Goal: Check status: Check status

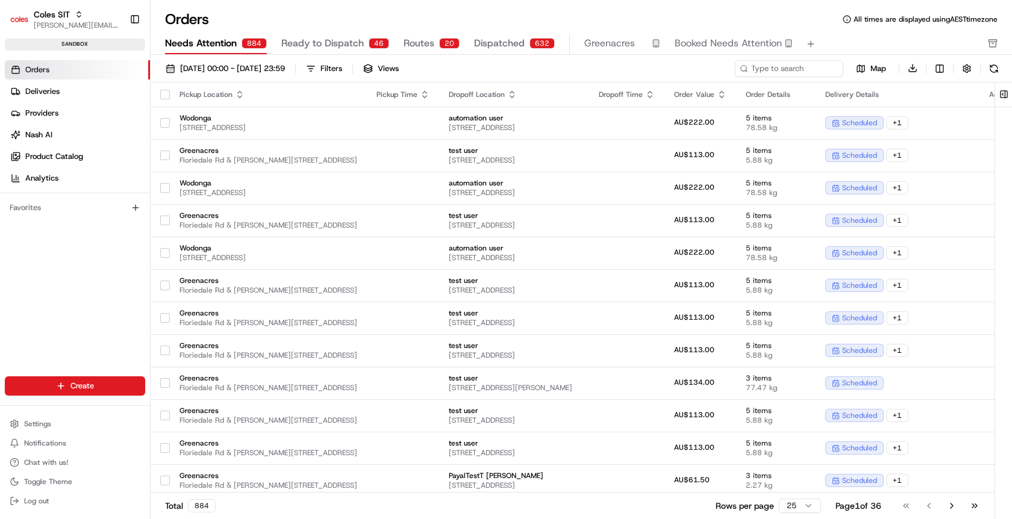
click at [496, 45] on span "Dispatched" at bounding box center [499, 43] width 51 height 14
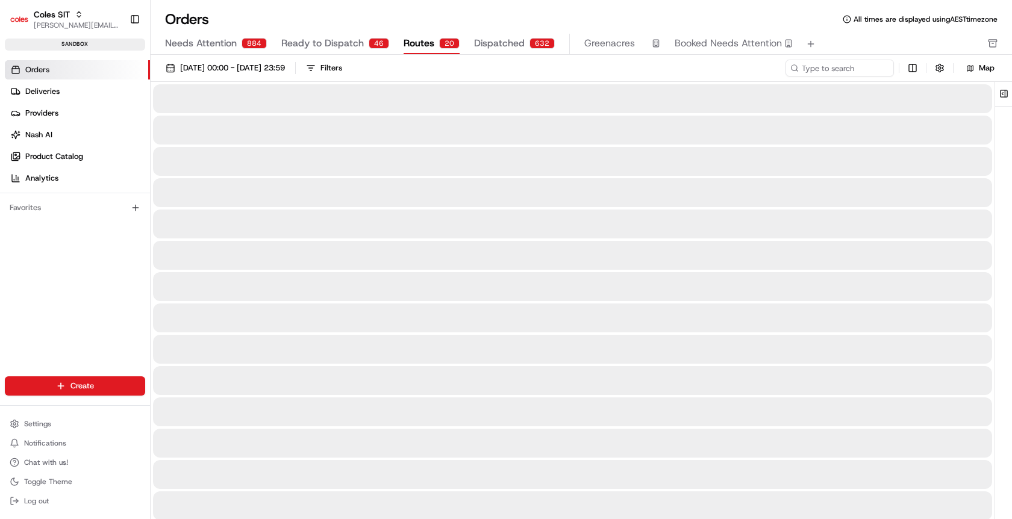
click at [419, 46] on span "Routes" at bounding box center [418, 43] width 31 height 14
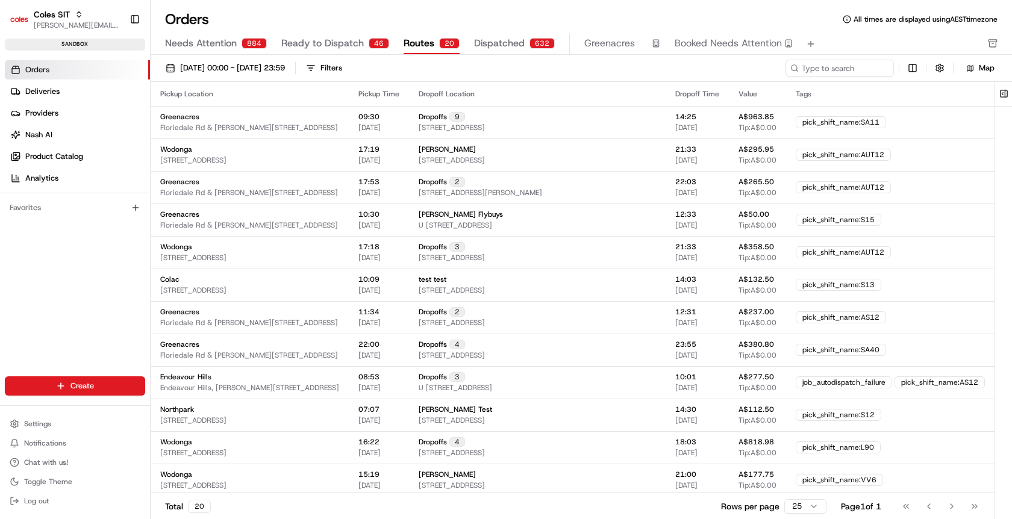
click at [311, 44] on span "Ready to Dispatch" at bounding box center [322, 43] width 83 height 14
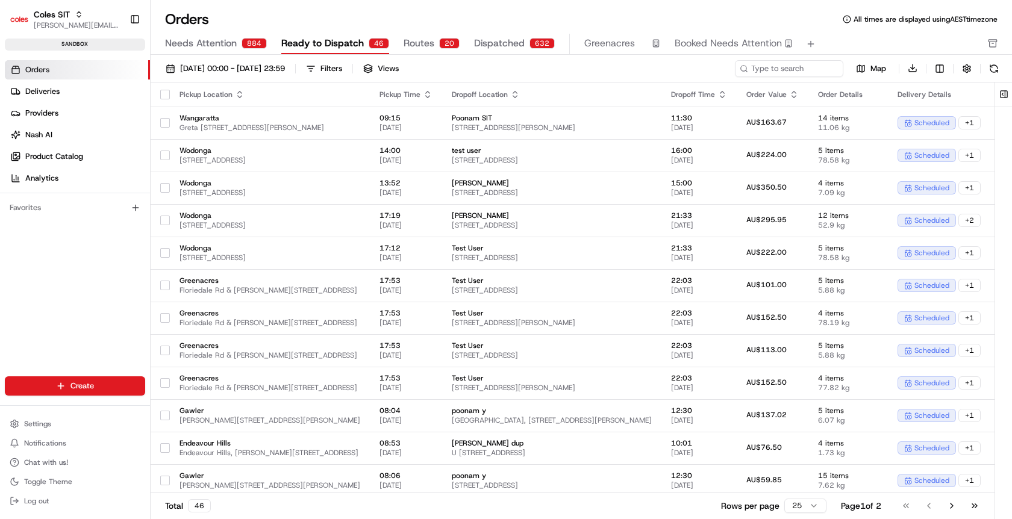
click at [192, 46] on span "Needs Attention" at bounding box center [201, 43] width 72 height 14
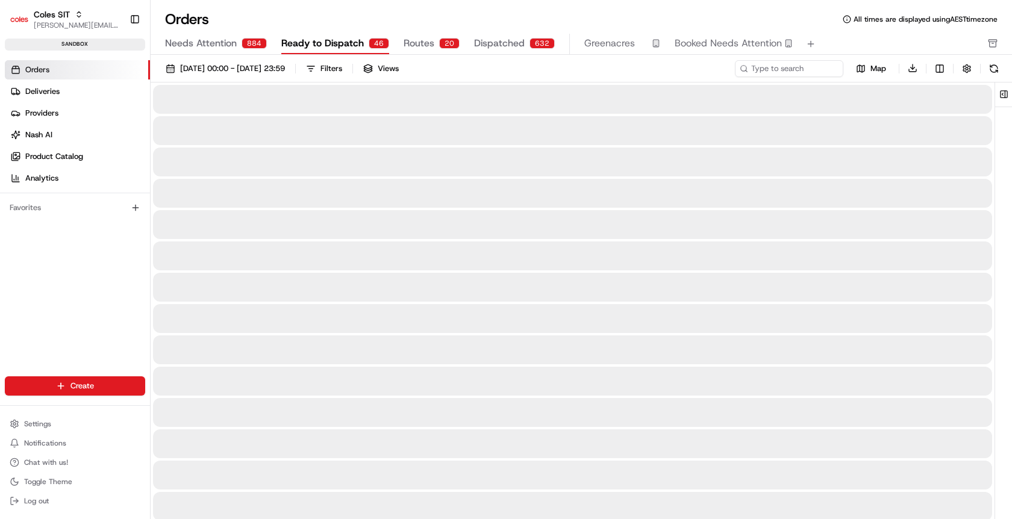
click at [306, 43] on span "Ready to Dispatch" at bounding box center [322, 43] width 83 height 14
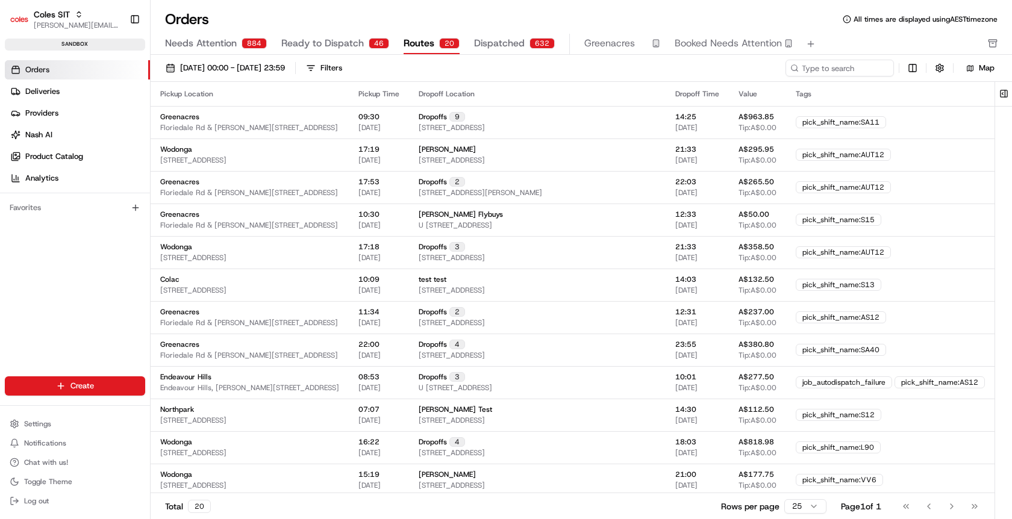
click at [423, 42] on span "Routes" at bounding box center [418, 43] width 31 height 14
click at [507, 42] on span "Dispatched" at bounding box center [499, 43] width 51 height 14
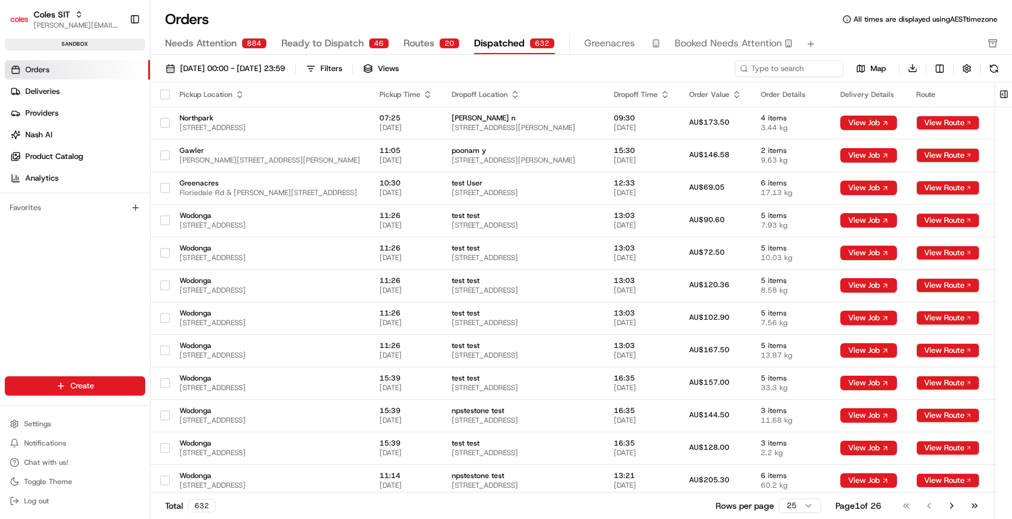
click at [319, 40] on span "Ready to Dispatch" at bounding box center [322, 43] width 83 height 14
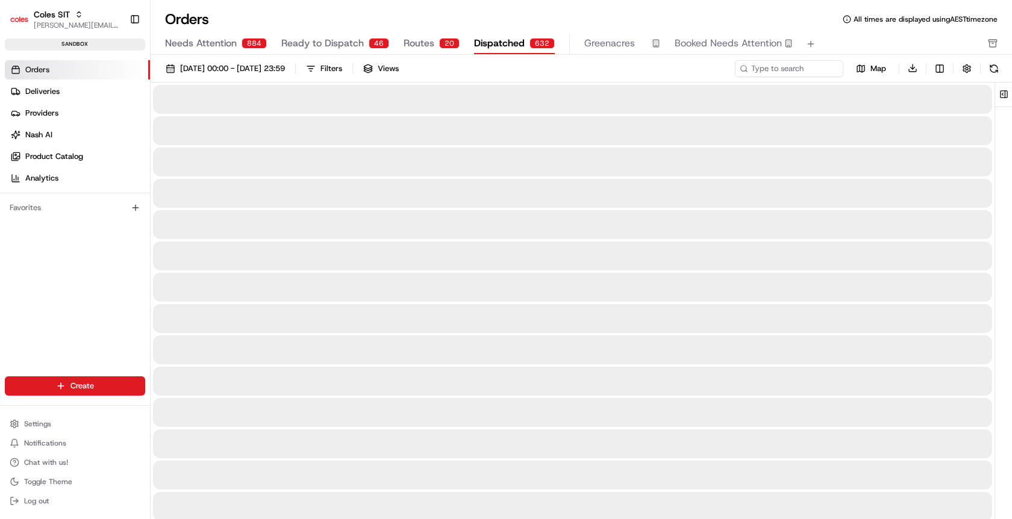
click at [529, 45] on div "632" at bounding box center [541, 43] width 25 height 11
